Goal: Transaction & Acquisition: Purchase product/service

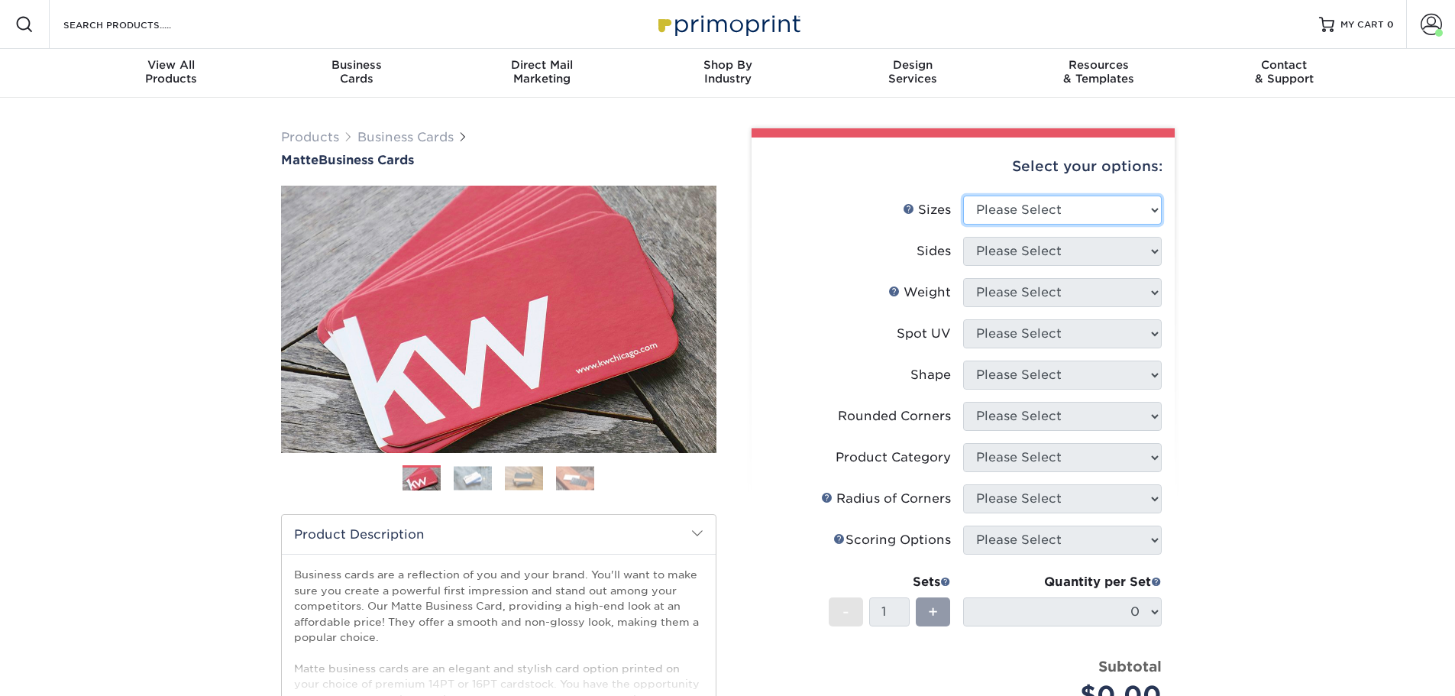
click at [1076, 212] on select "Please Select 1.5" x 3.5" - Mini 1.75" x 3.5" - Mini 2" x 2" - Square 2" x 3" -…" at bounding box center [1062, 210] width 199 height 29
select select "2.00x3.50"
click at [963, 196] on select "Please Select 1.5" x 3.5" - Mini 1.75" x 3.5" - Mini 2" x 2" - Square 2" x 3" -…" at bounding box center [1062, 210] width 199 height 29
click at [1040, 249] on select "Please Select Print Both Sides Print Front Only" at bounding box center [1062, 251] width 199 height 29
select select "13abbda7-1d64-4f25-8bb2-c179b224825d"
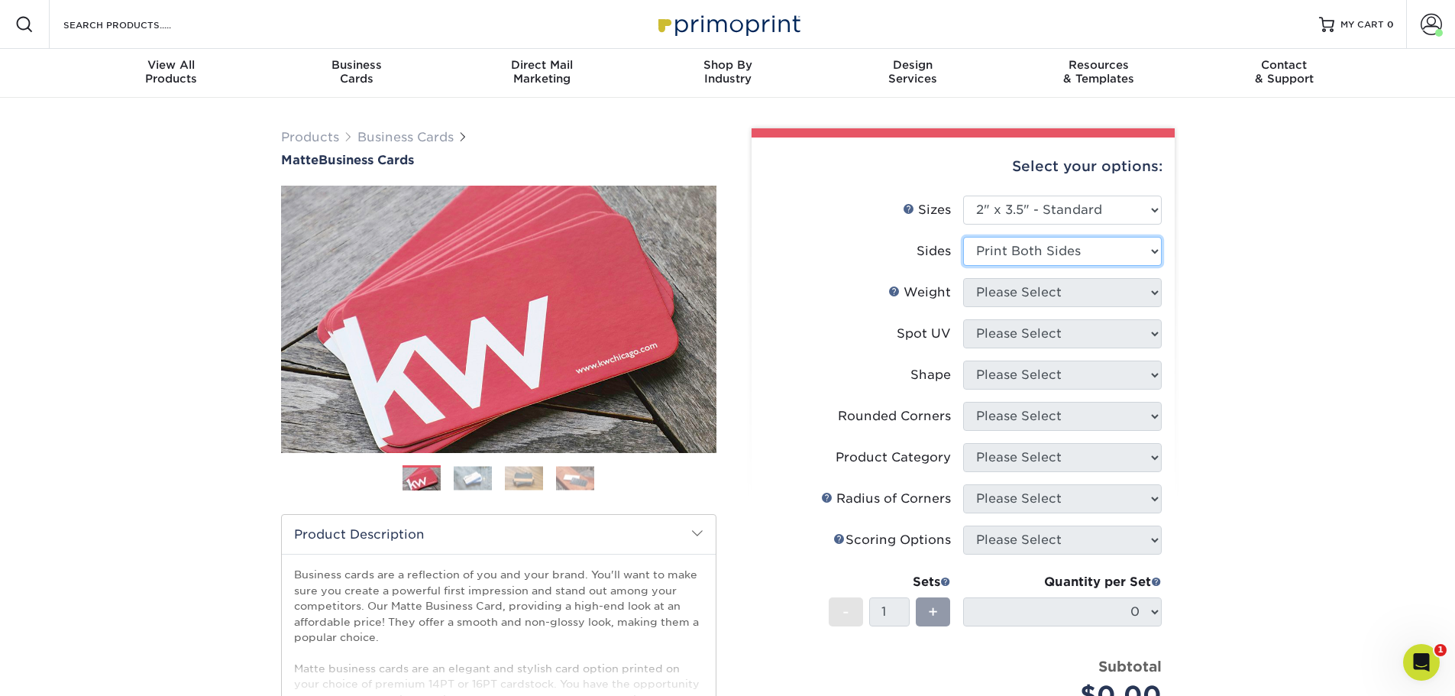
click at [963, 237] on select "Please Select Print Both Sides Print Front Only" at bounding box center [1062, 251] width 199 height 29
click at [1023, 295] on select "Please Select 16PT 14PT" at bounding box center [1062, 292] width 199 height 29
select select "16PT"
click at [963, 278] on select "Please Select 16PT 14PT" at bounding box center [1062, 292] width 199 height 29
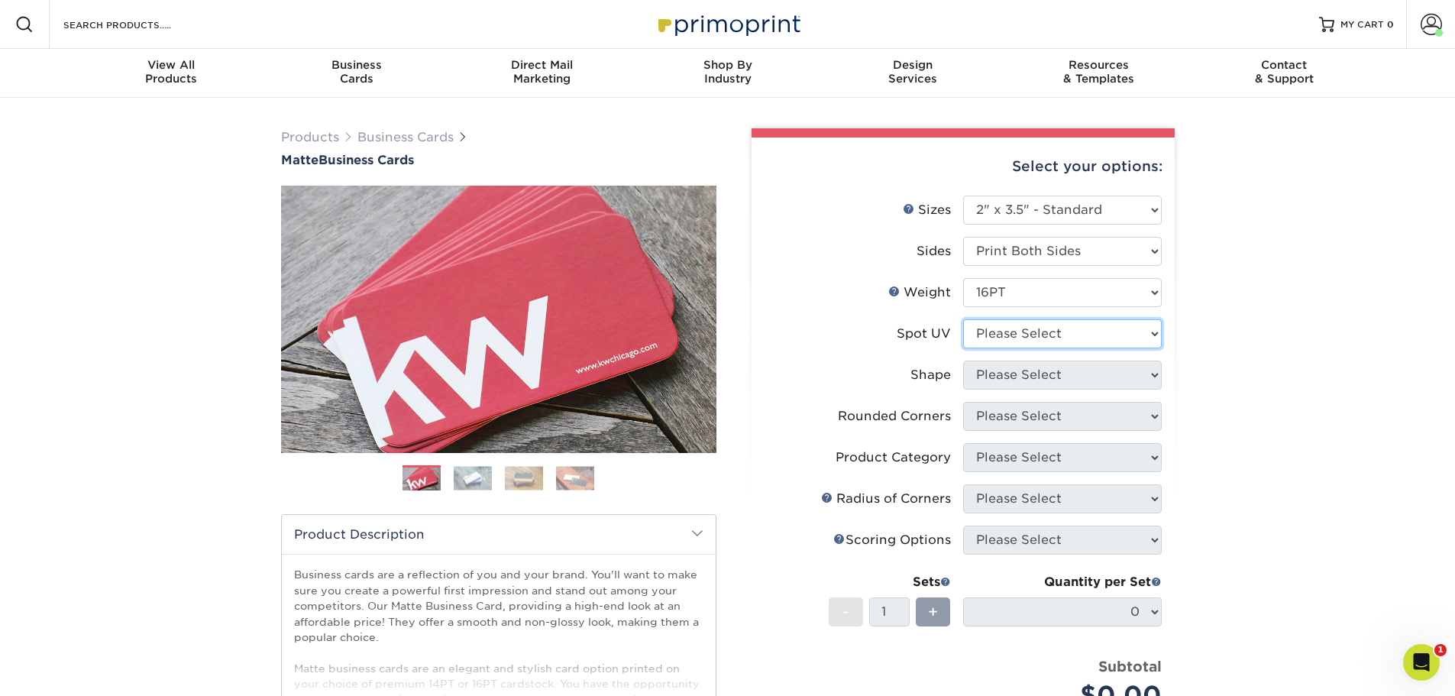
click at [1017, 342] on select "Please Select No Spot UV Front and Back (Both Sides) Front Only Back Only" at bounding box center [1062, 333] width 199 height 29
select select "3"
click at [963, 319] on select "Please Select No Spot UV Front and Back (Both Sides) Front Only Back Only" at bounding box center [1062, 333] width 199 height 29
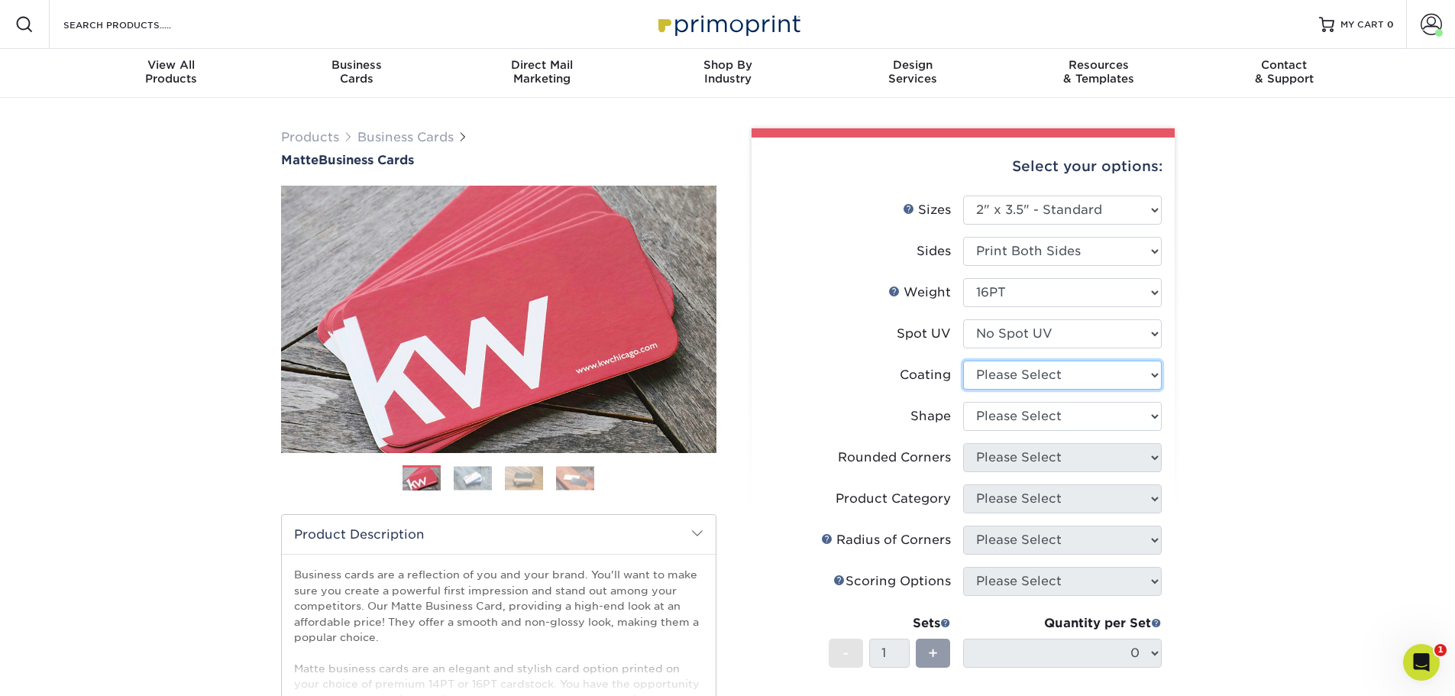
click at [1017, 380] on select at bounding box center [1062, 375] width 199 height 29
click at [963, 361] on select at bounding box center [1062, 375] width 199 height 29
click at [1018, 409] on select "Please Select Standard Oval" at bounding box center [1062, 416] width 199 height 29
click at [1019, 367] on select at bounding box center [1062, 375] width 199 height 29
select select "121bb7b5-3b4d-429f-bd8d-bbf80e953313"
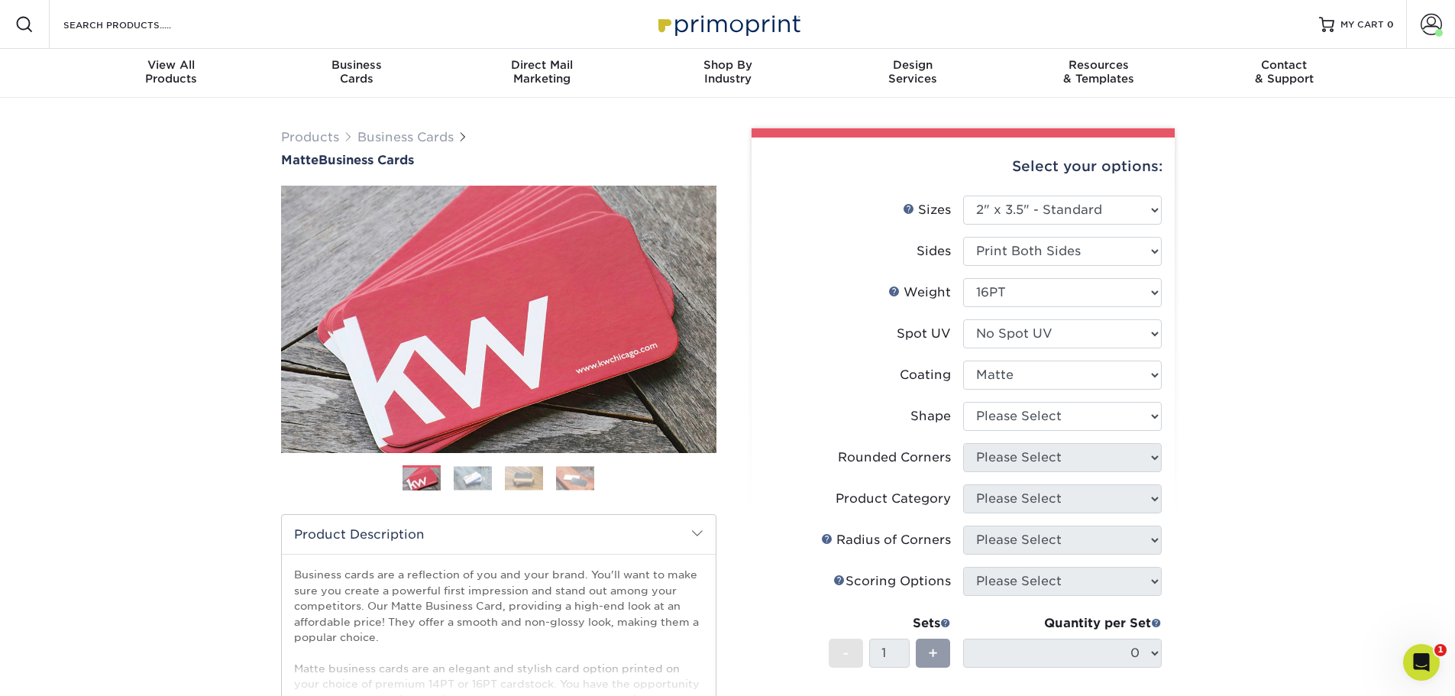
click at [963, 361] on select at bounding box center [1062, 375] width 199 height 29
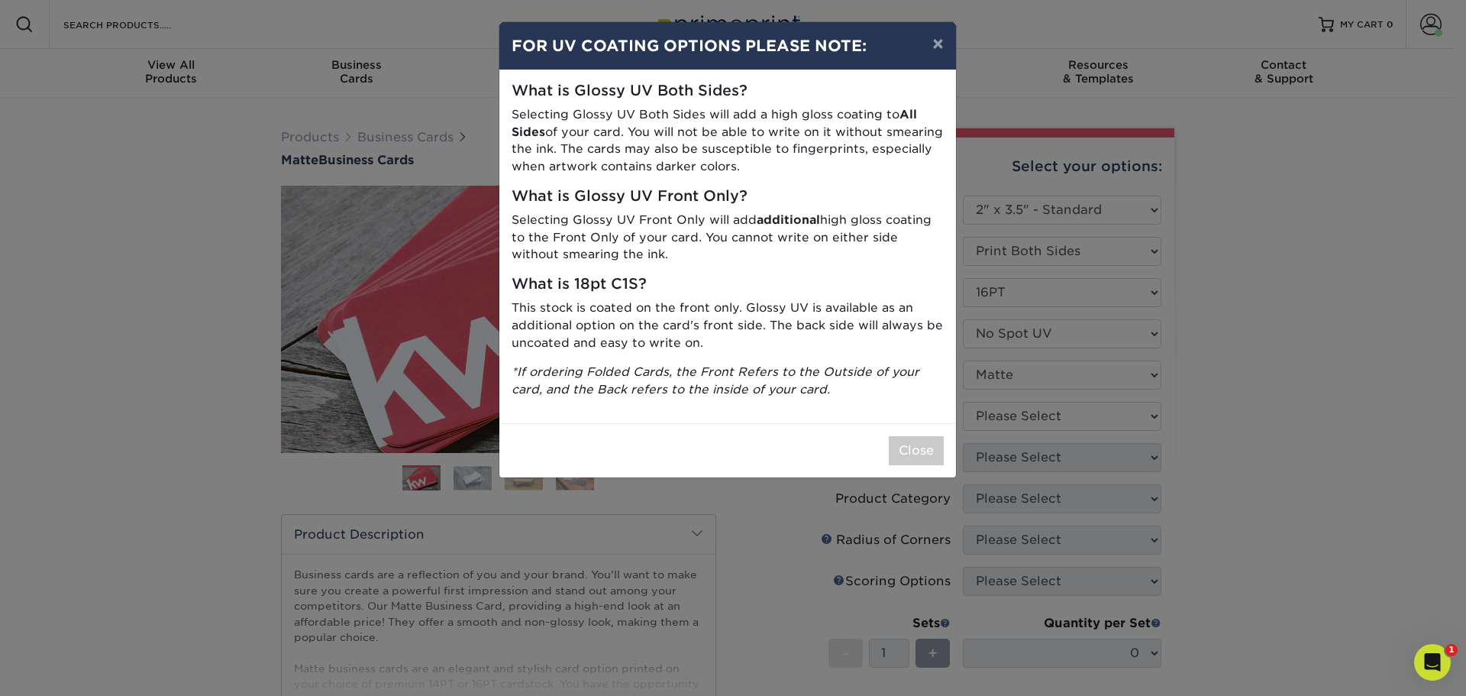
click at [943, 432] on div "Close" at bounding box center [728, 450] width 457 height 54
click at [937, 436] on button "Close" at bounding box center [916, 450] width 55 height 29
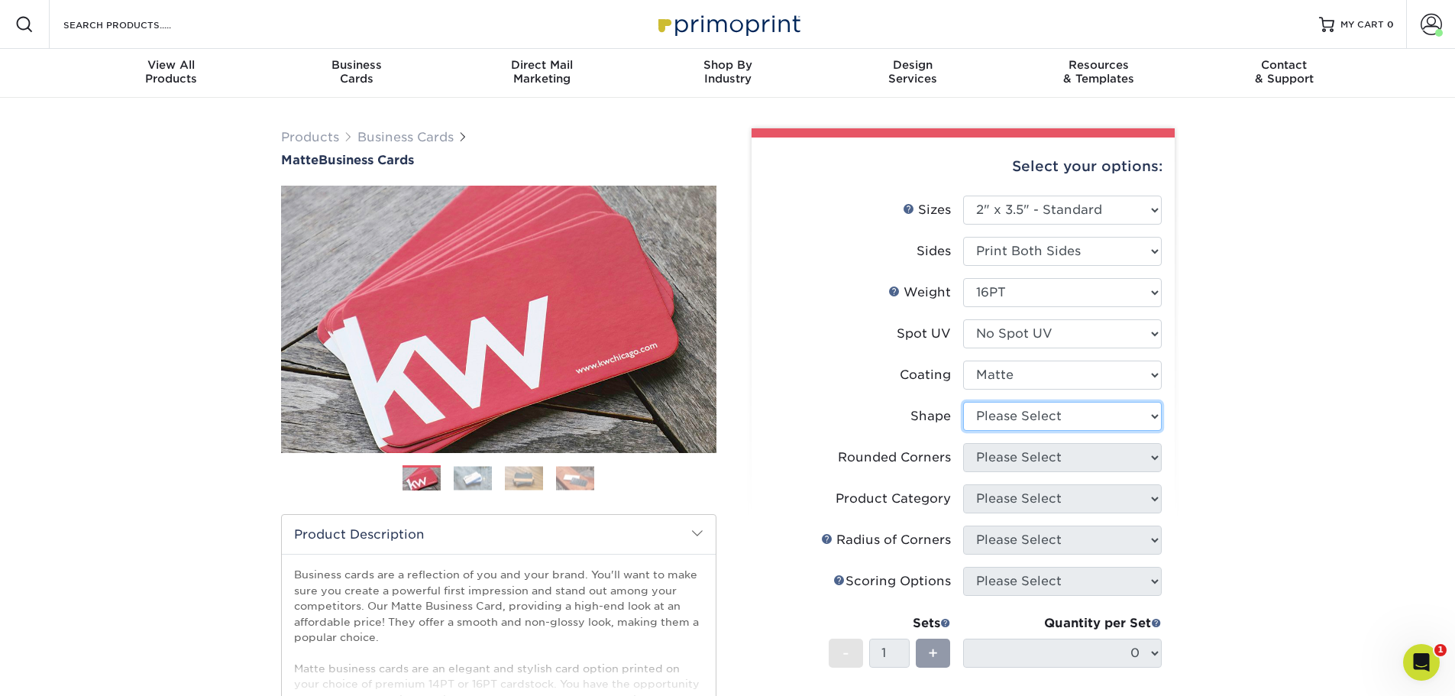
click at [1024, 421] on select "Please Select Standard Oval" at bounding box center [1062, 416] width 199 height 29
select select "standard"
click at [963, 402] on select "Please Select Standard Oval" at bounding box center [1062, 416] width 199 height 29
click at [1035, 453] on select "Please Select Yes - Round 2 Corners Yes - Round 4 Corners No" at bounding box center [1062, 457] width 199 height 29
select select "7672df9e-0e0a-464d-8e1f-920c575e4da3"
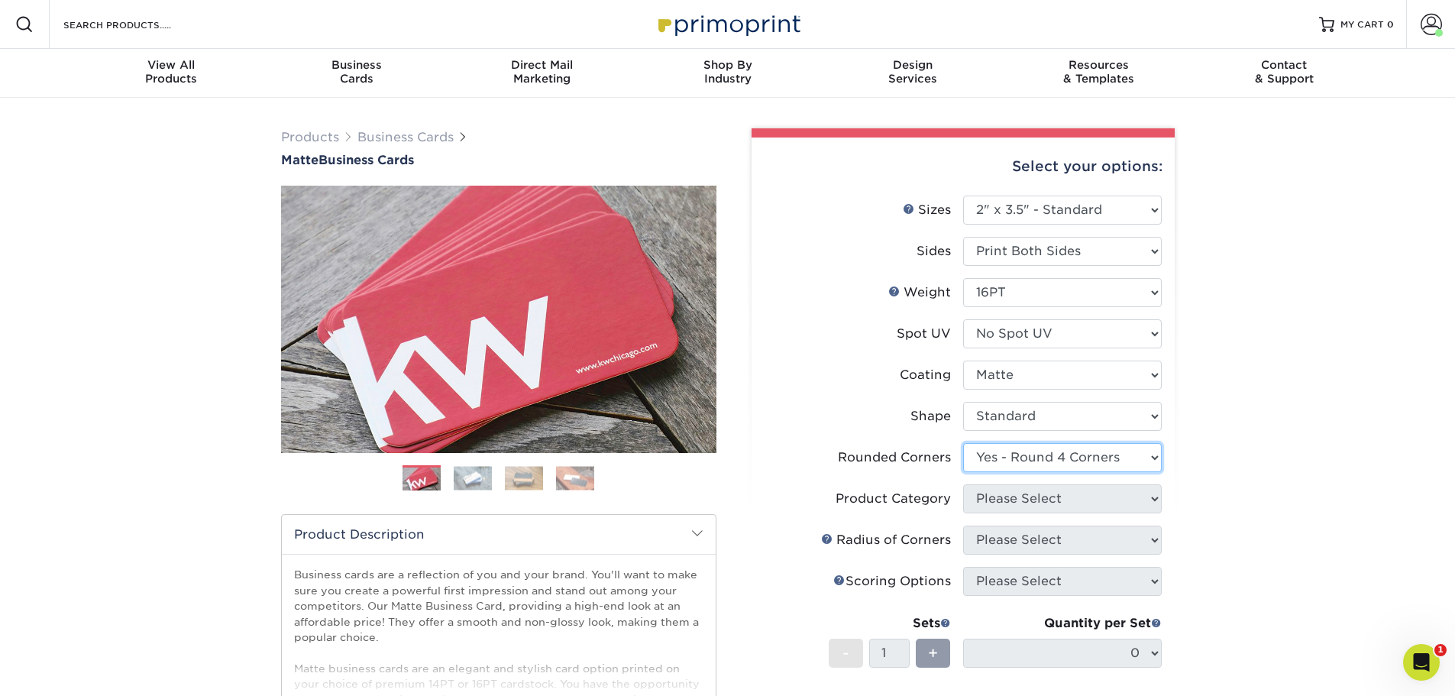
click at [963, 443] on select "Please Select Yes - Round 2 Corners Yes - Round 4 Corners No" at bounding box center [1062, 457] width 199 height 29
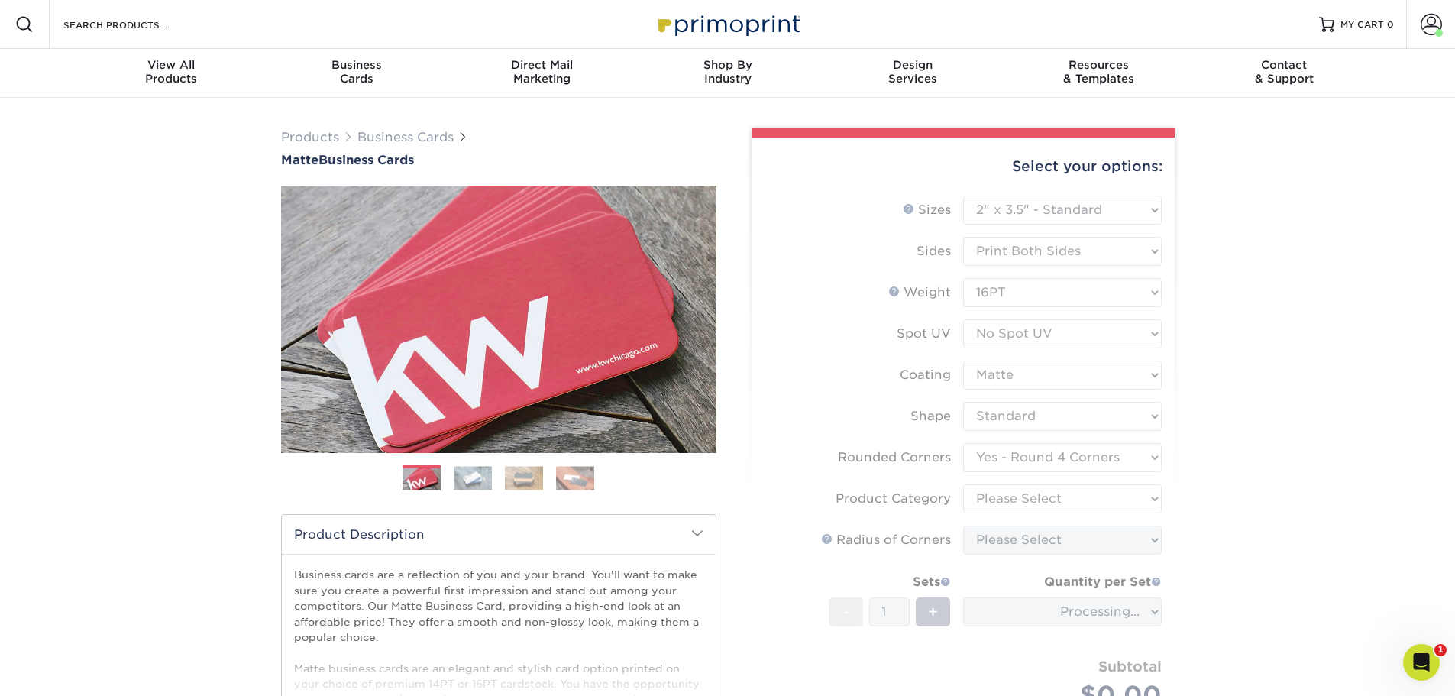
click at [1003, 500] on form "Sizes Help Sizes Please Select 1.5" x 3.5" - Mini 1.75" x 3.5" - Mini 2" x 2" -…" at bounding box center [963, 470] width 399 height 549
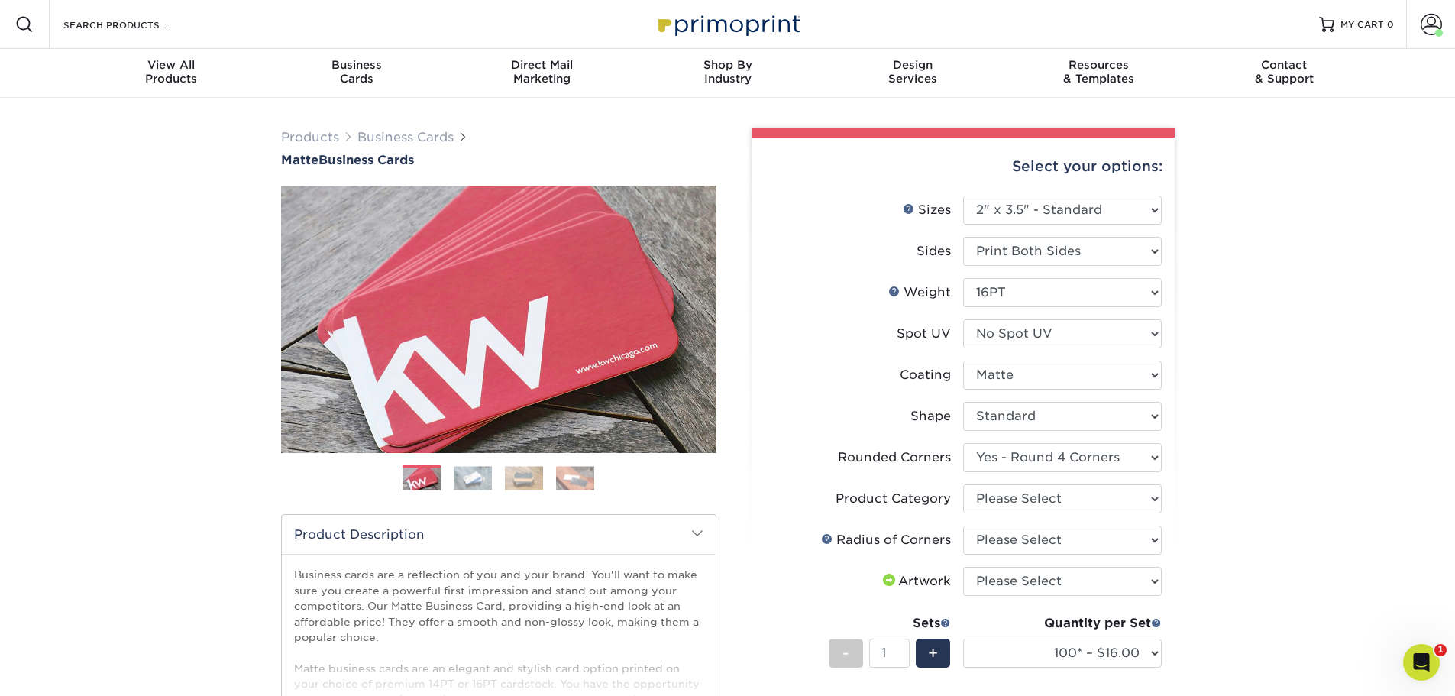
click at [1003, 500] on form "Sizes Help Sizes Please Select 1.5" x 3.5" - Mini 1.75" x 3.5" - Mini 2" x 2" -…" at bounding box center [963, 509] width 399 height 627
click at [1003, 500] on select "Please Select Business Cards" at bounding box center [1062, 498] width 199 height 29
select select "3b5148f1-0588-4f88-a218-97bcfdce65c1"
click at [963, 484] on select "Please Select Business Cards" at bounding box center [1062, 498] width 199 height 29
click at [1008, 532] on select "Please Select Rounded 1/8" Rounded 1/4"" at bounding box center [1062, 539] width 199 height 29
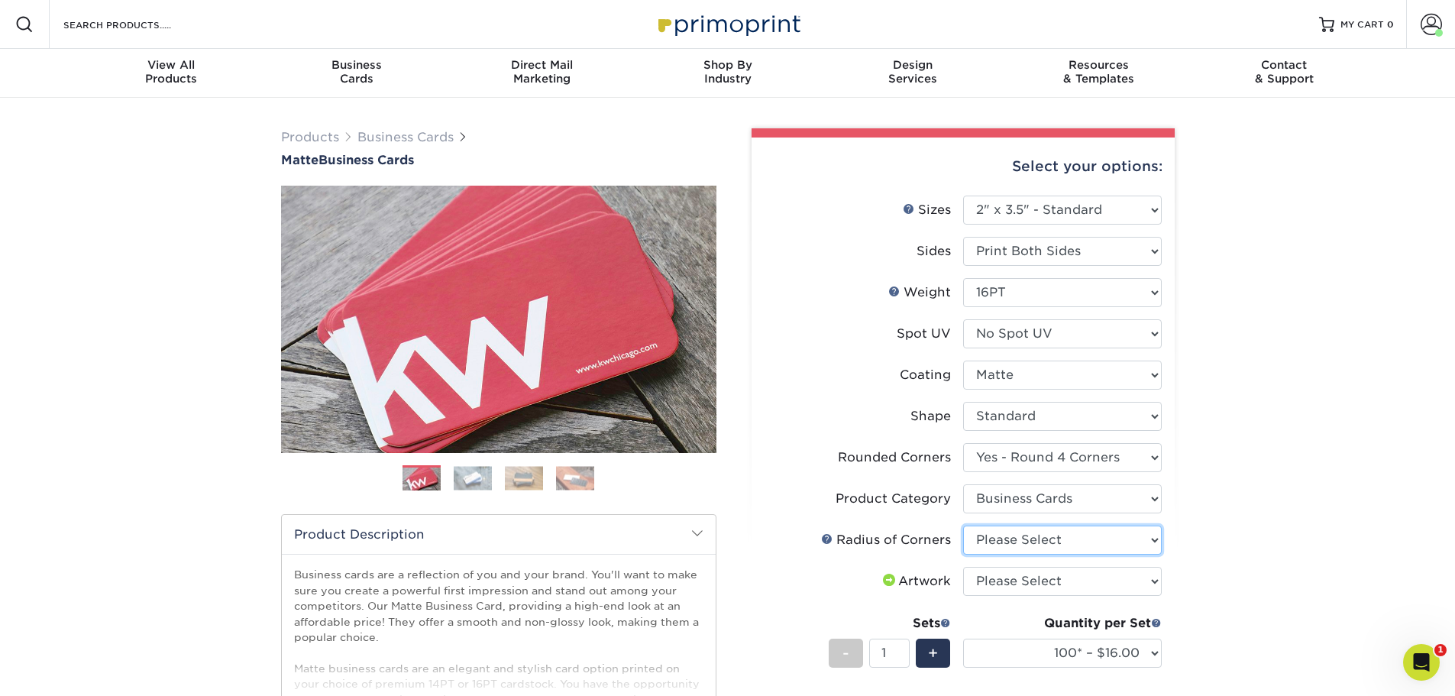
select select "589680c7-ee9a-431b-9d12-d7aeb1386a97"
click at [963, 525] on select "Please Select Rounded 1/8" Rounded 1/4"" at bounding box center [1062, 539] width 199 height 29
click at [1014, 581] on select "Please Select I will upload files I need a design - $100" at bounding box center [1062, 581] width 199 height 29
select select "upload"
click at [963, 567] on select "Please Select I will upload files I need a design - $100" at bounding box center [1062, 581] width 199 height 29
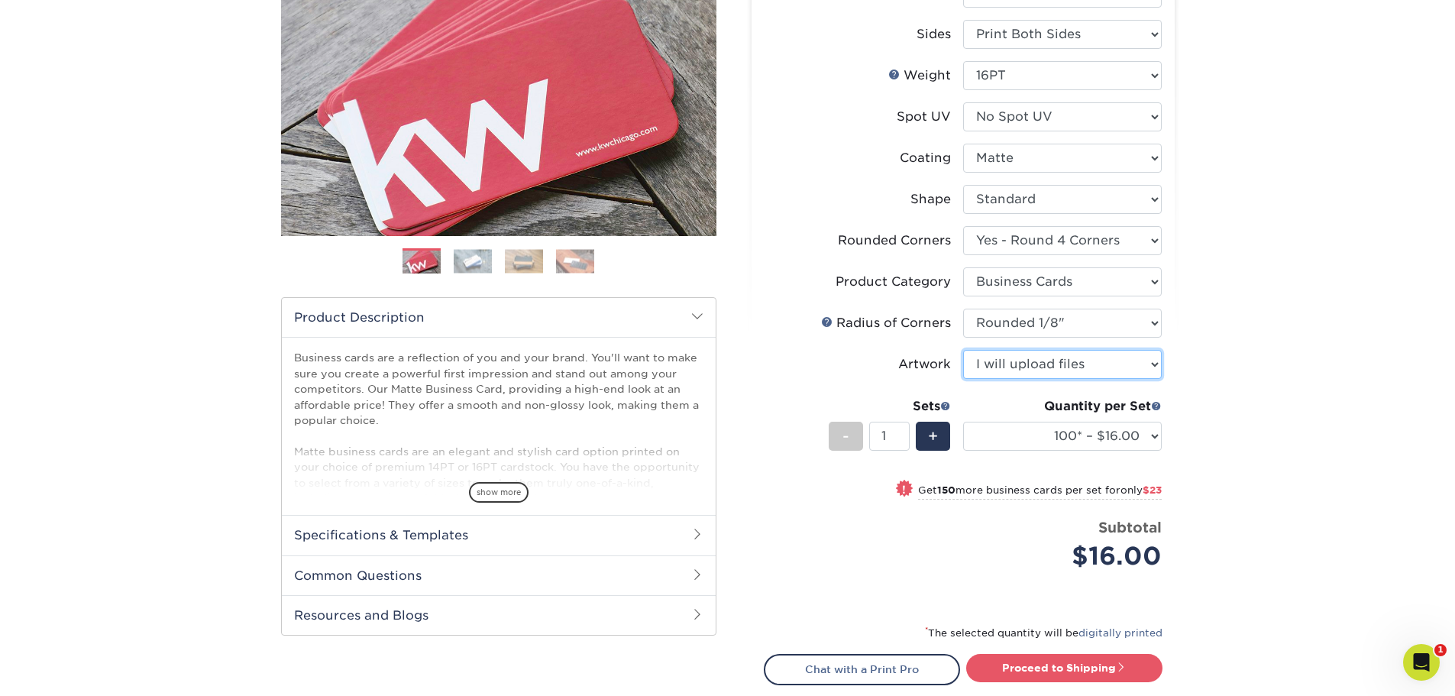
scroll to position [229, 0]
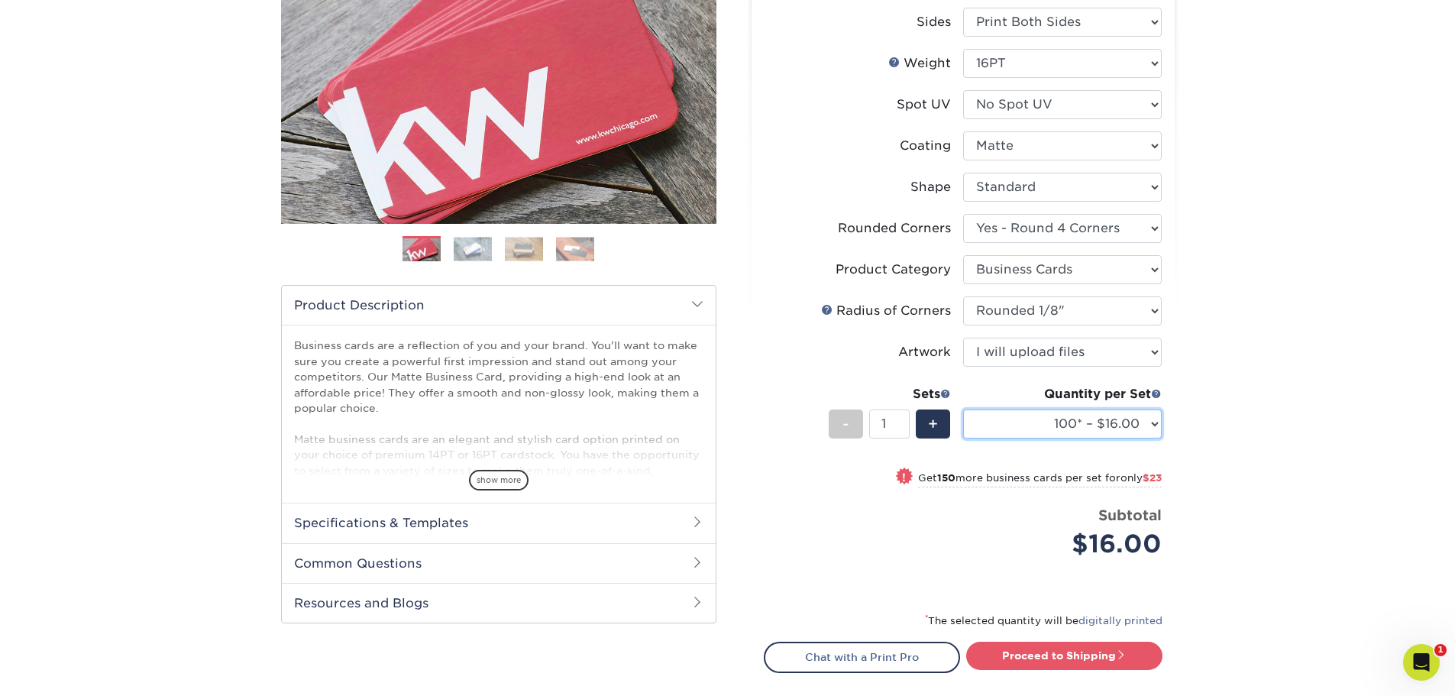
click at [1075, 433] on select "100* – $16.00 250* – $39.00 500 – $77.00 1000 – $94.00 2500 – $173.00 5000 – $2…" at bounding box center [1062, 423] width 199 height 29
select select "250* – $39.00"
click at [963, 409] on select "100* – $16.00 250* – $39.00 500 – $77.00 1000 – $94.00 2500 – $173.00 5000 – $2…" at bounding box center [1062, 423] width 199 height 29
